Goal: Task Accomplishment & Management: Manage account settings

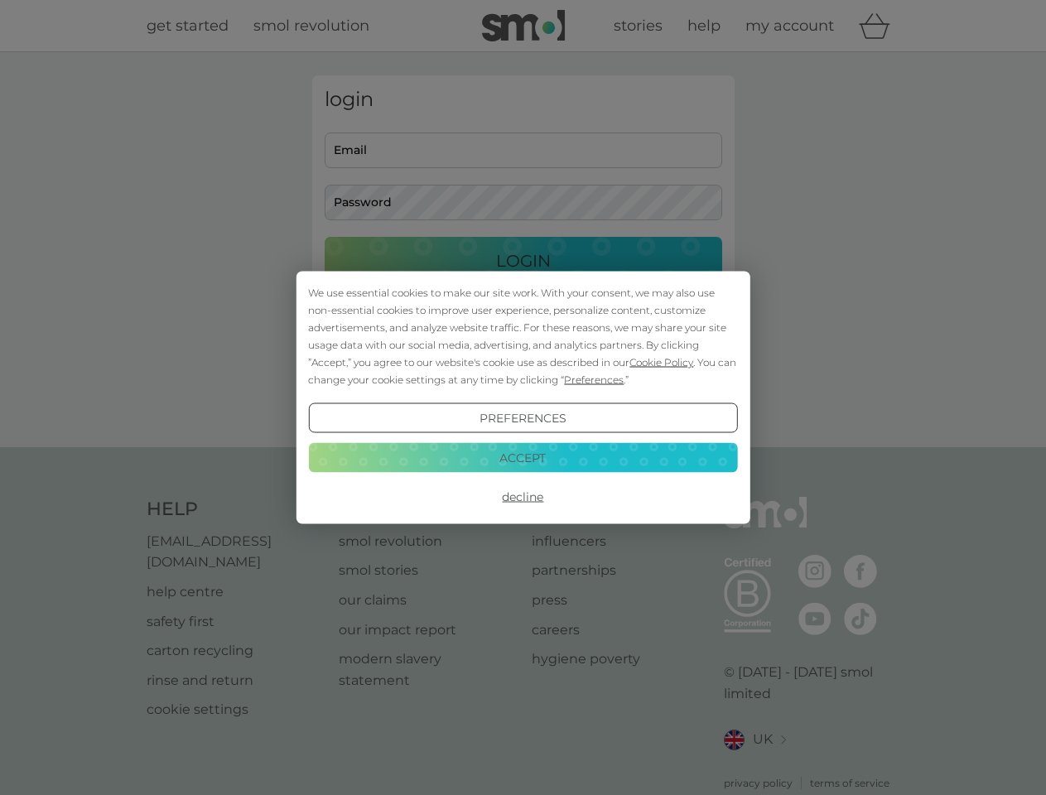
click at [662, 362] on span "Cookie Policy" at bounding box center [661, 362] width 64 height 12
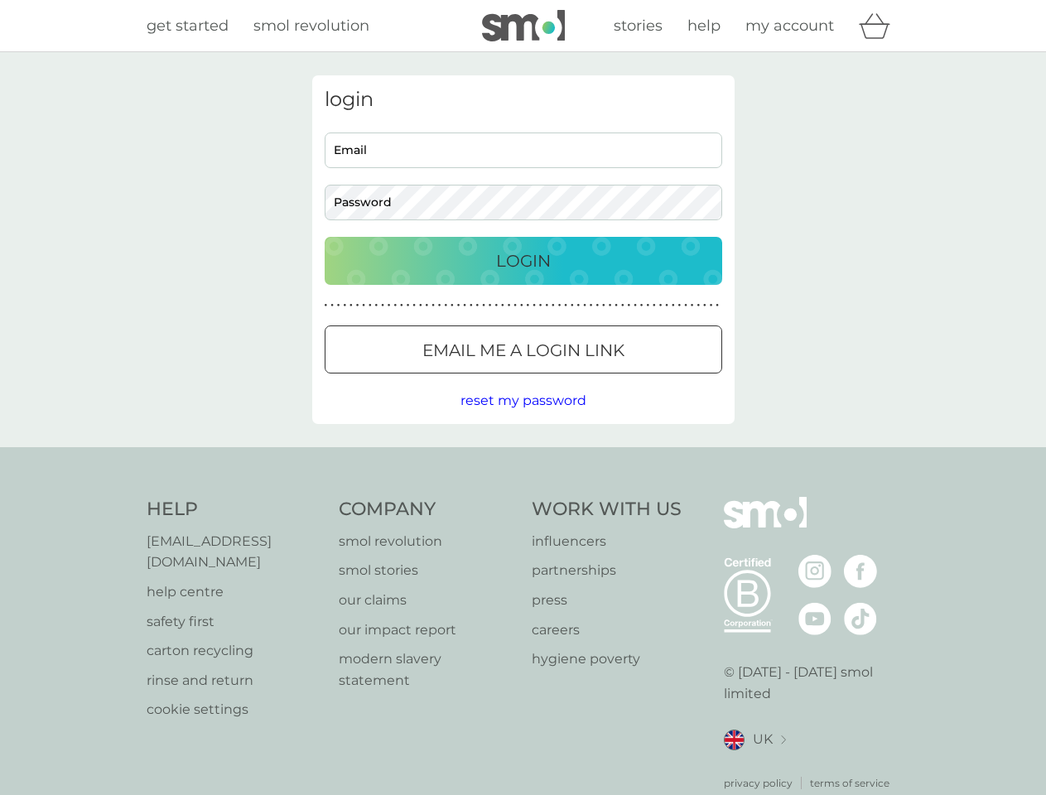
click at [592, 379] on div "login Email Password Login ● ● ● ● ● ● ● ● ● ● ● ● ● ● ● ● ● ● ● ● ● ● ● ● ● ● …" at bounding box center [523, 249] width 422 height 349
click at [523, 418] on div "login Email Password Login ● ● ● ● ● ● ● ● ● ● ● ● ● ● ● ● ● ● ● ● ● ● ● ● ● ● …" at bounding box center [523, 249] width 422 height 349
click at [523, 497] on div "Help [EMAIL_ADDRESS][DOMAIN_NAME] help centre safety first carton recycling rin…" at bounding box center [524, 644] width 754 height 294
click at [523, 457] on div "Help [EMAIL_ADDRESS][DOMAIN_NAME] help centre safety first carton recycling rin…" at bounding box center [523, 643] width 1046 height 393
